Goal: Transaction & Acquisition: Download file/media

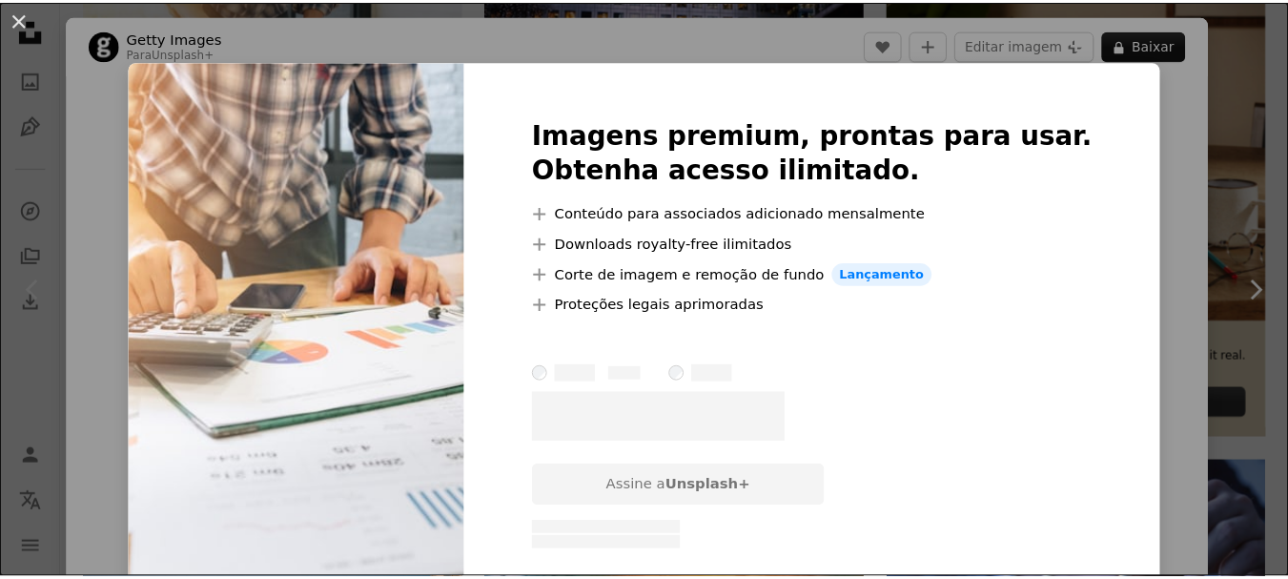
scroll to position [312, 0]
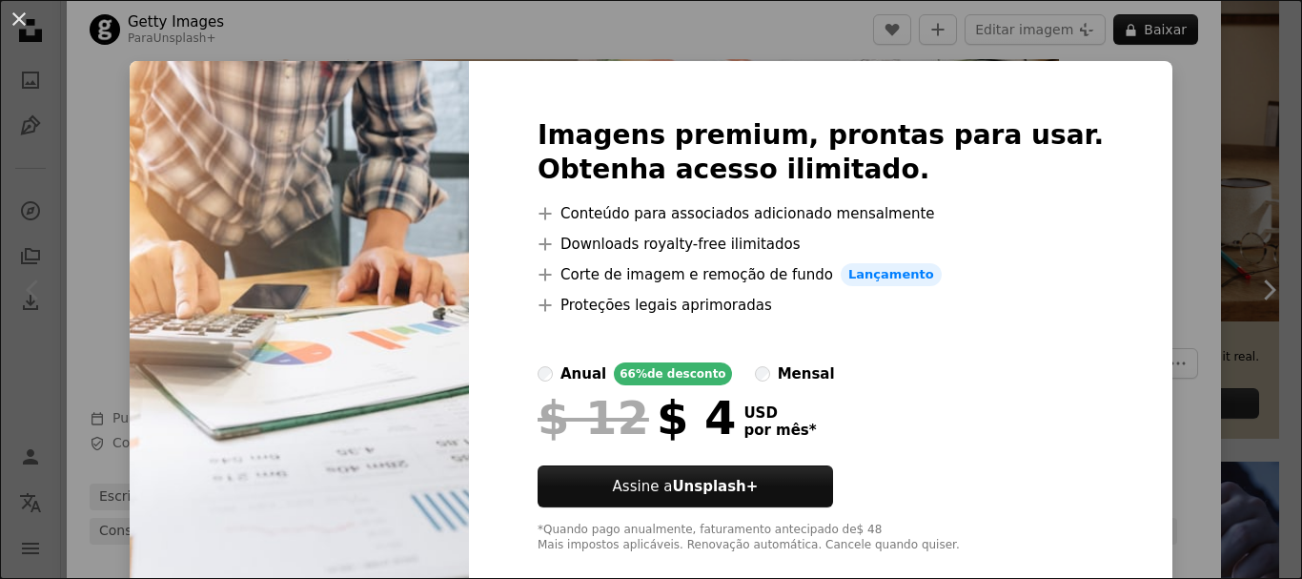
click at [815, 36] on div "An X shape Imagens premium, prontas para usar. Obtenha acesso ilimitado. A plus…" at bounding box center [651, 289] width 1302 height 579
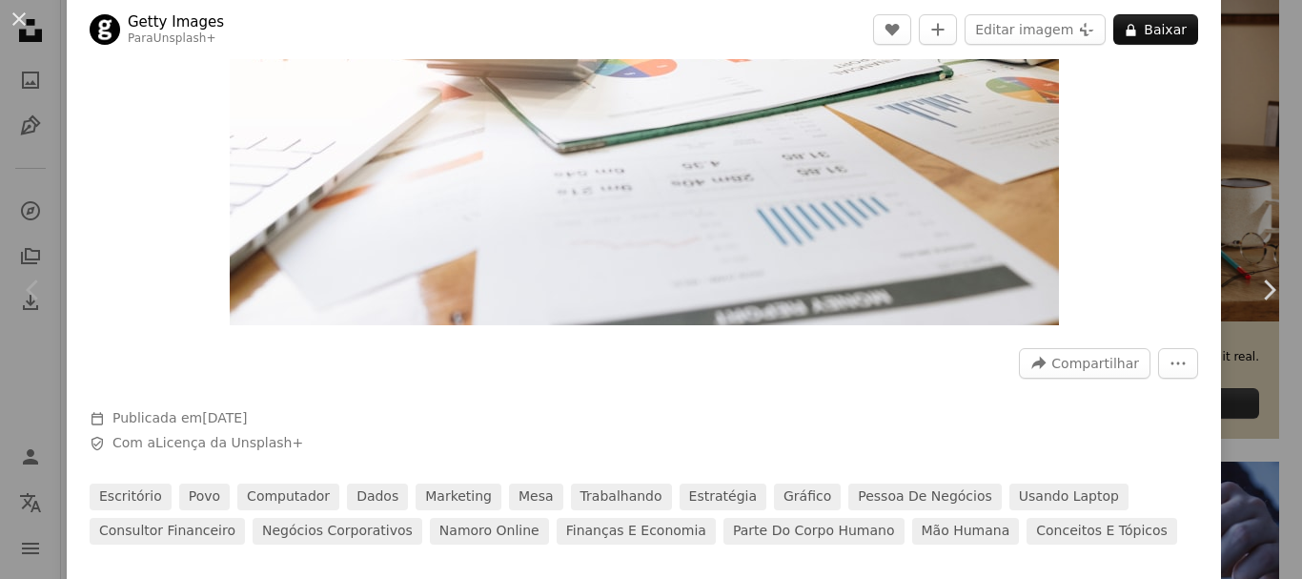
click at [1259, 159] on div "An X shape Chevron left Chevron right Getty Images Para Unsplash+ A heart A plu…" at bounding box center [651, 289] width 1302 height 579
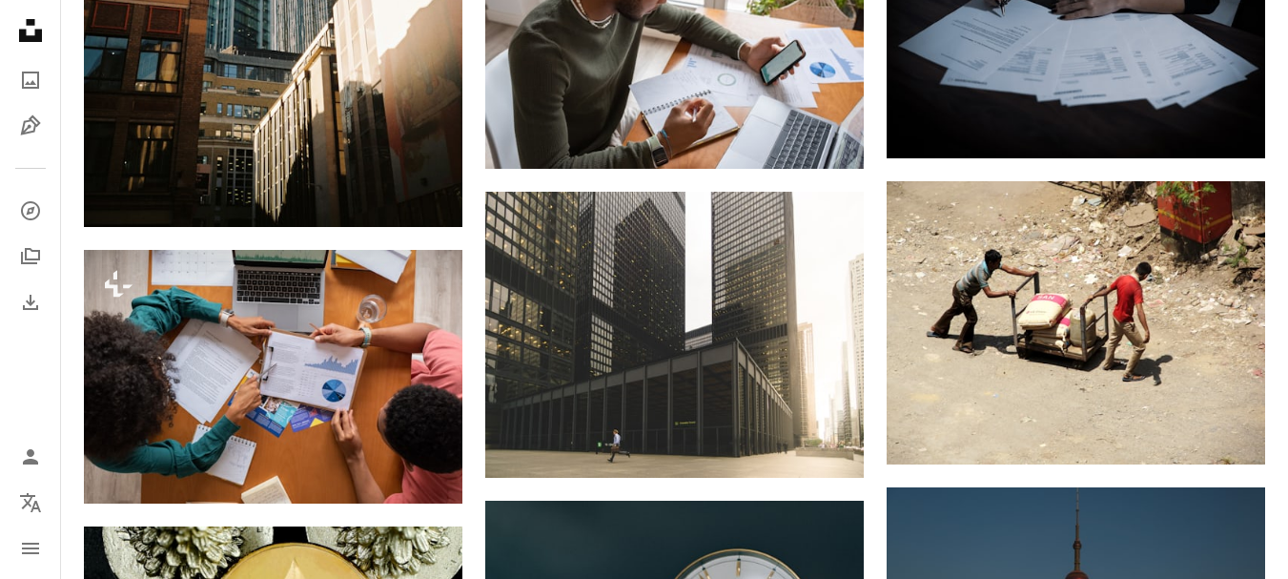
scroll to position [1491, 0]
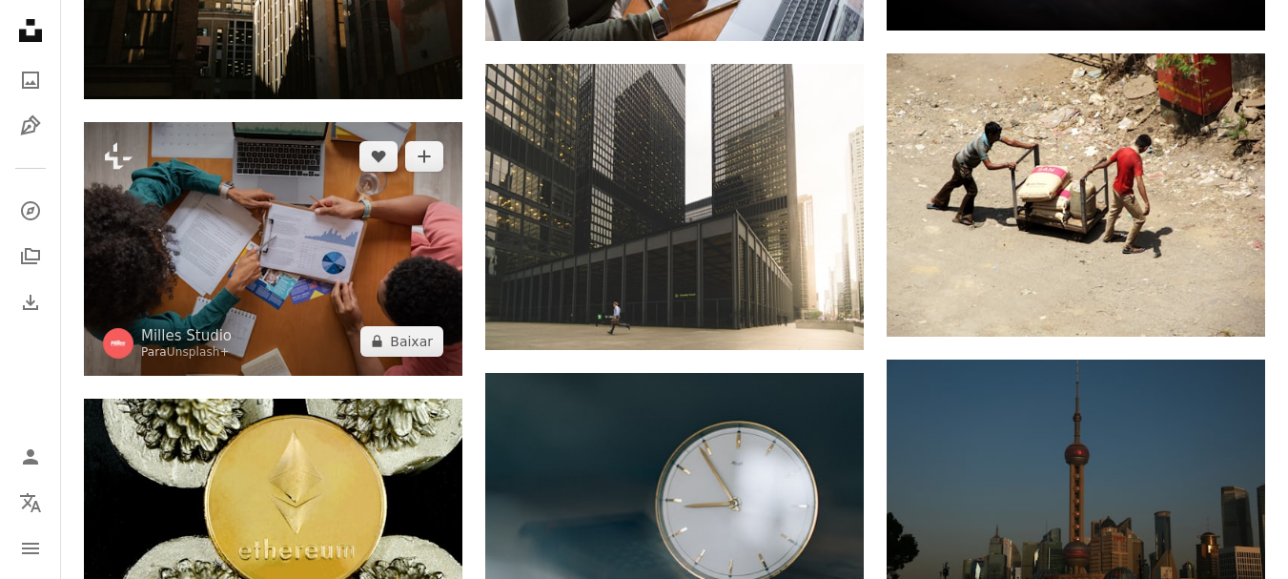
click at [340, 237] on img at bounding box center [273, 248] width 378 height 253
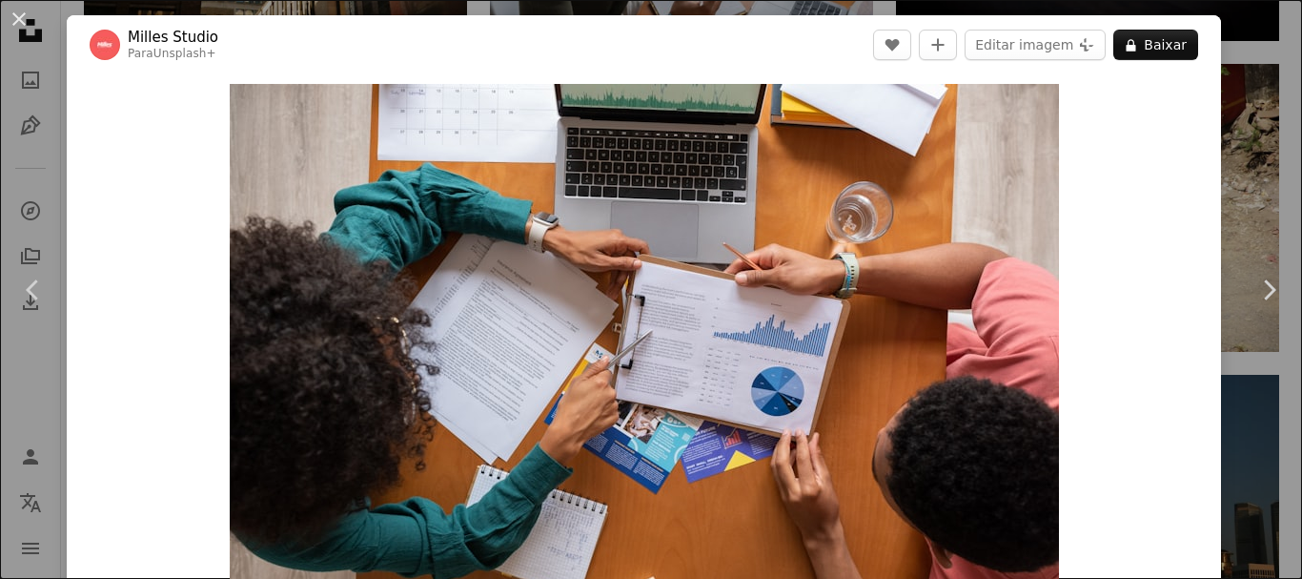
click at [1257, 47] on div "An X shape Chevron left Chevron right Milles Studio Para Unsplash+ A heart A pl…" at bounding box center [651, 289] width 1302 height 579
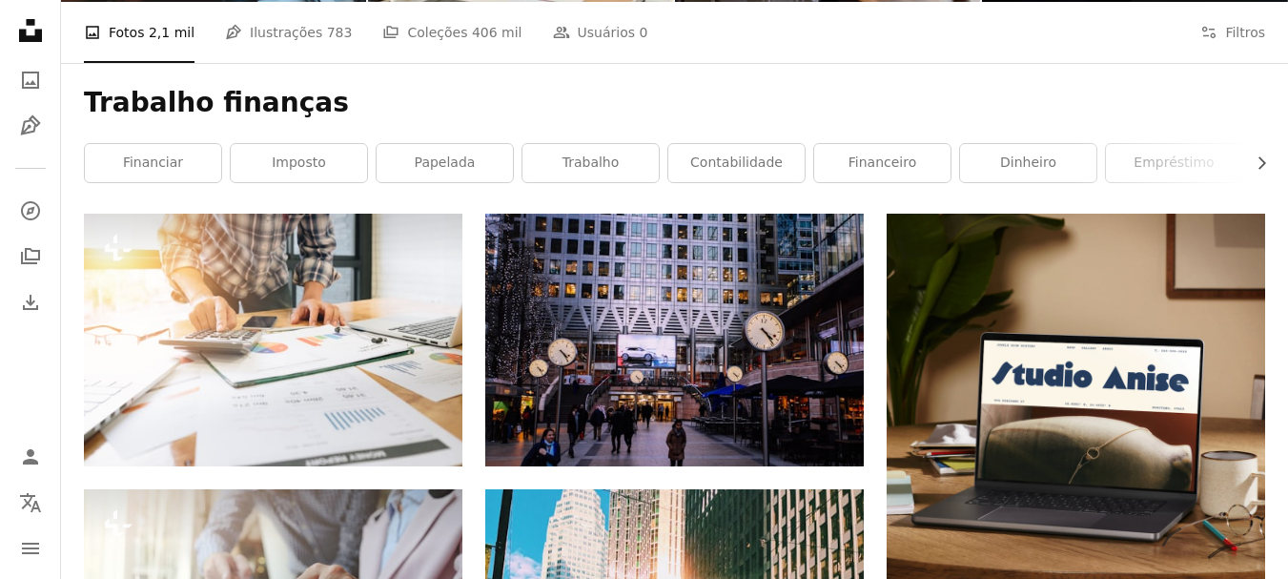
scroll to position [215, 0]
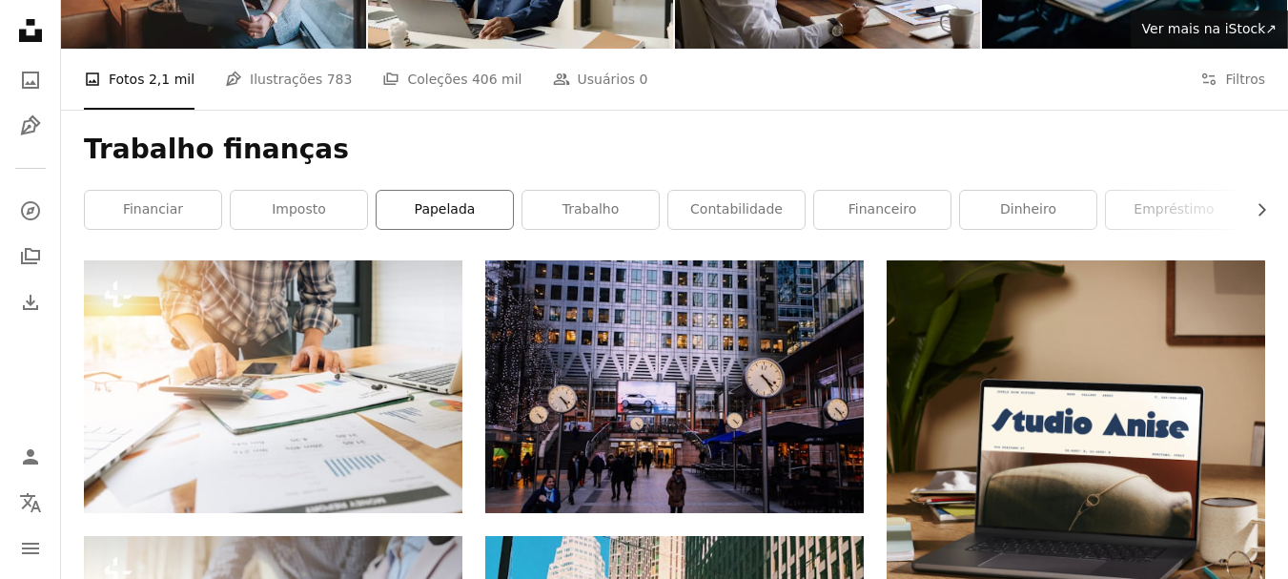
click at [436, 214] on link "papelada" at bounding box center [445, 210] width 136 height 38
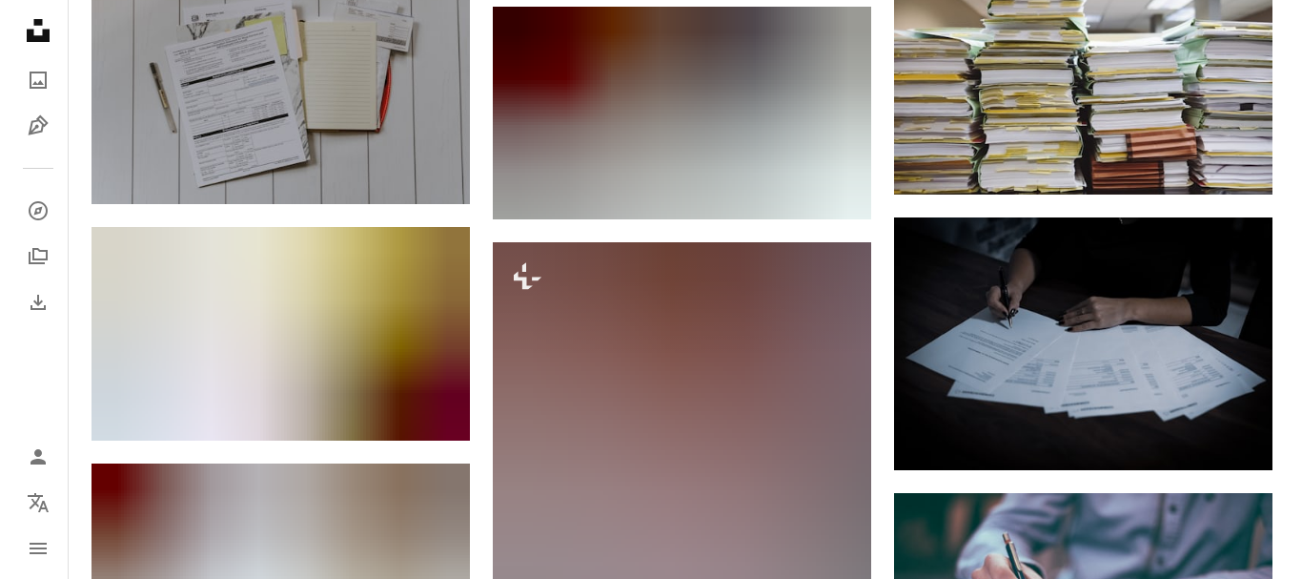
scroll to position [1011, 0]
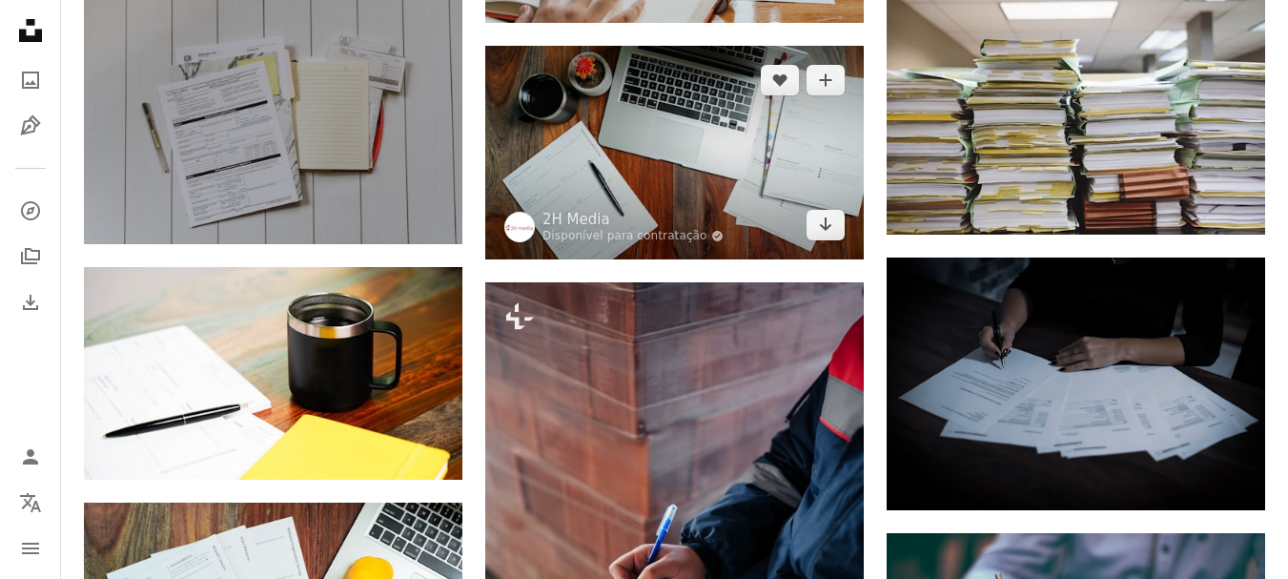
click at [766, 153] on img at bounding box center [674, 152] width 378 height 213
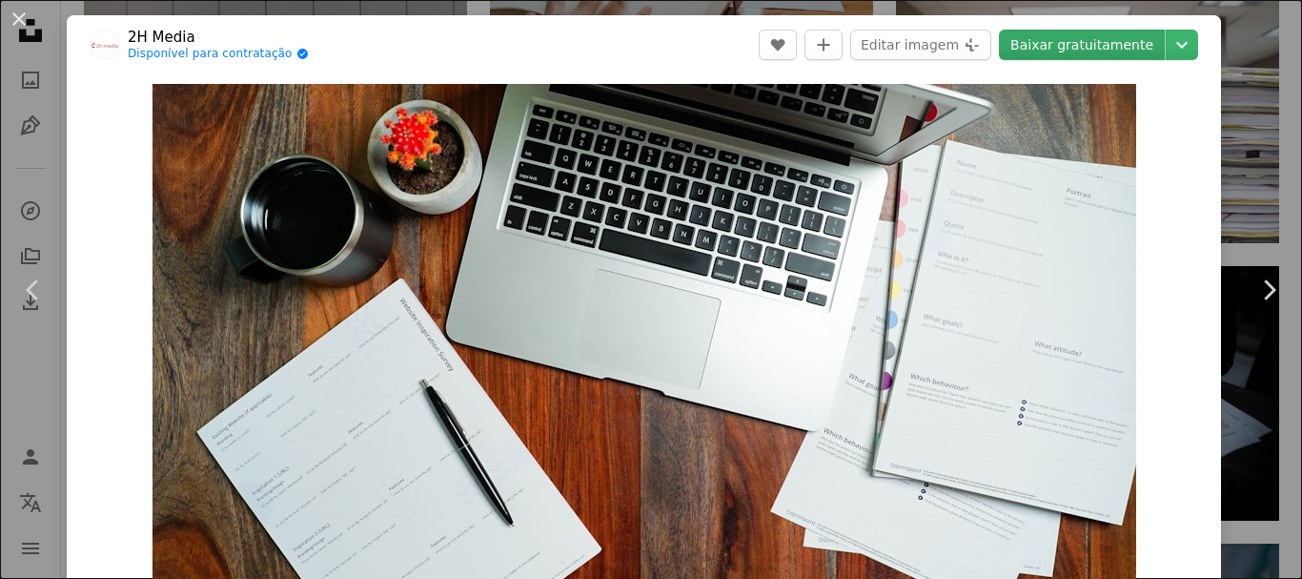
click at [1053, 49] on link "Baixar gratuitamente" at bounding box center [1082, 45] width 166 height 31
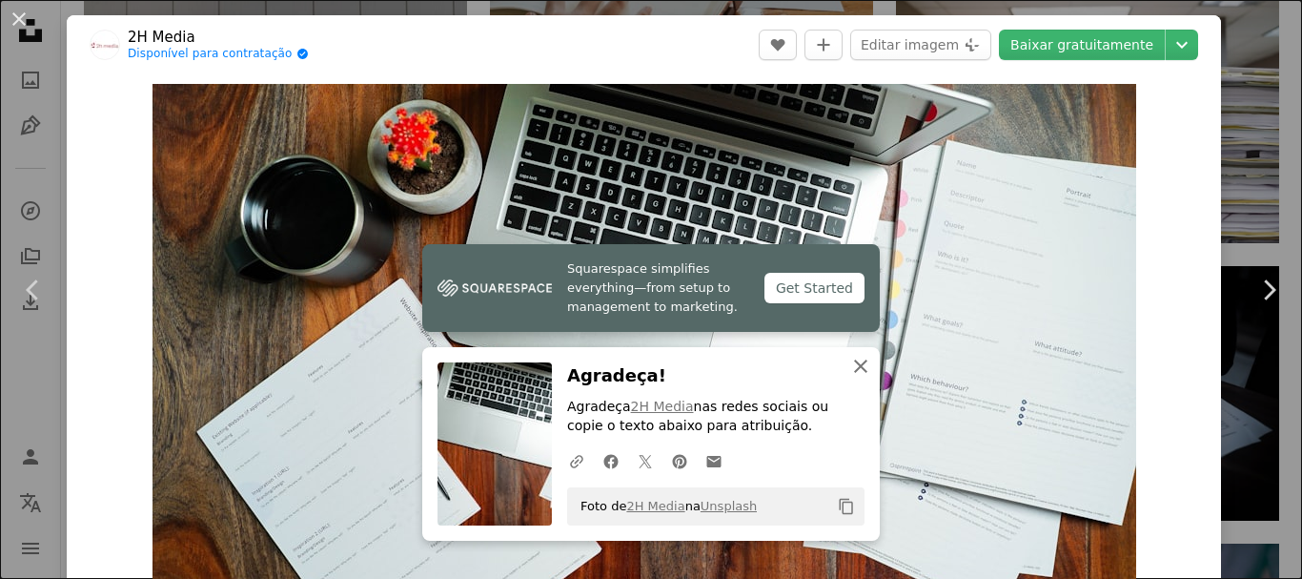
click at [849, 364] on icon "An X shape" at bounding box center [860, 366] width 23 height 23
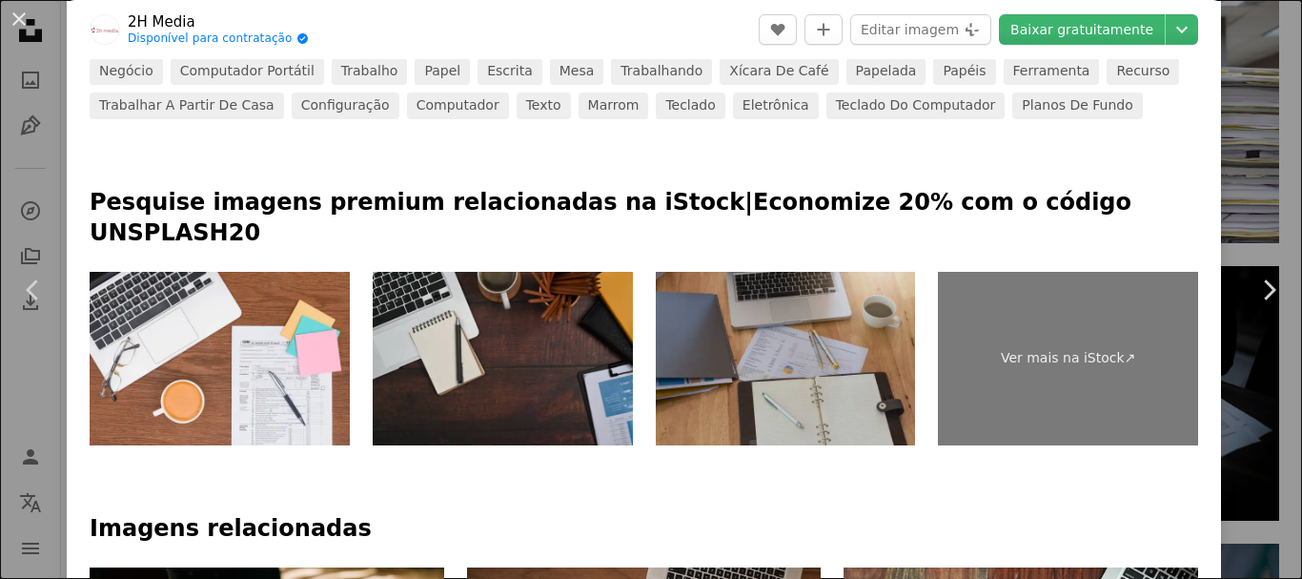
scroll to position [802, 0]
